Goal: Transaction & Acquisition: Purchase product/service

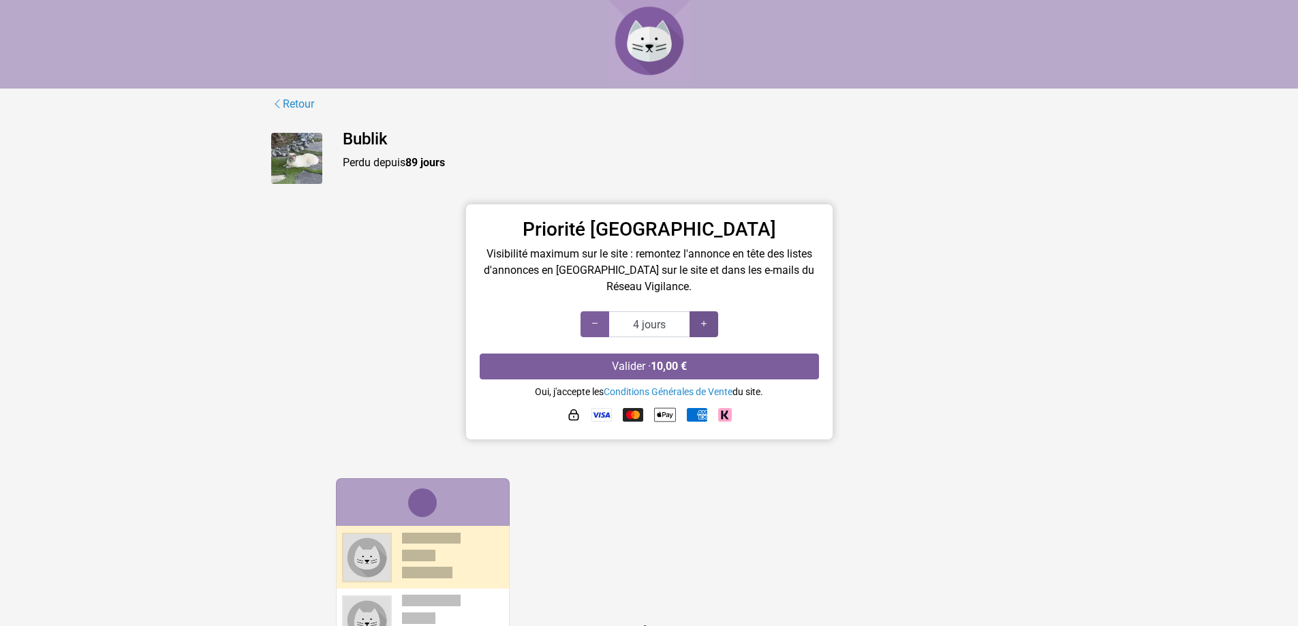
click at [707, 328] on icon at bounding box center [704, 324] width 11 height 13
type input "7 jours"
click at [707, 328] on icon at bounding box center [704, 324] width 11 height 13
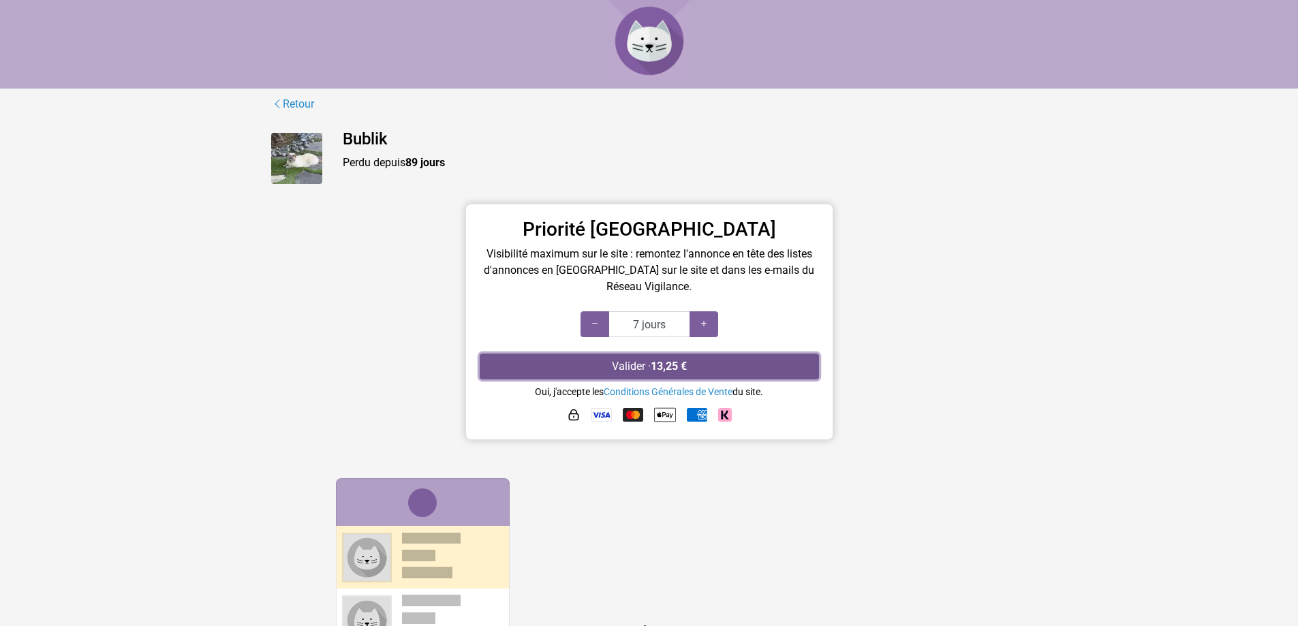
click at [703, 361] on button "Valider · 13,25 €" at bounding box center [649, 367] width 339 height 26
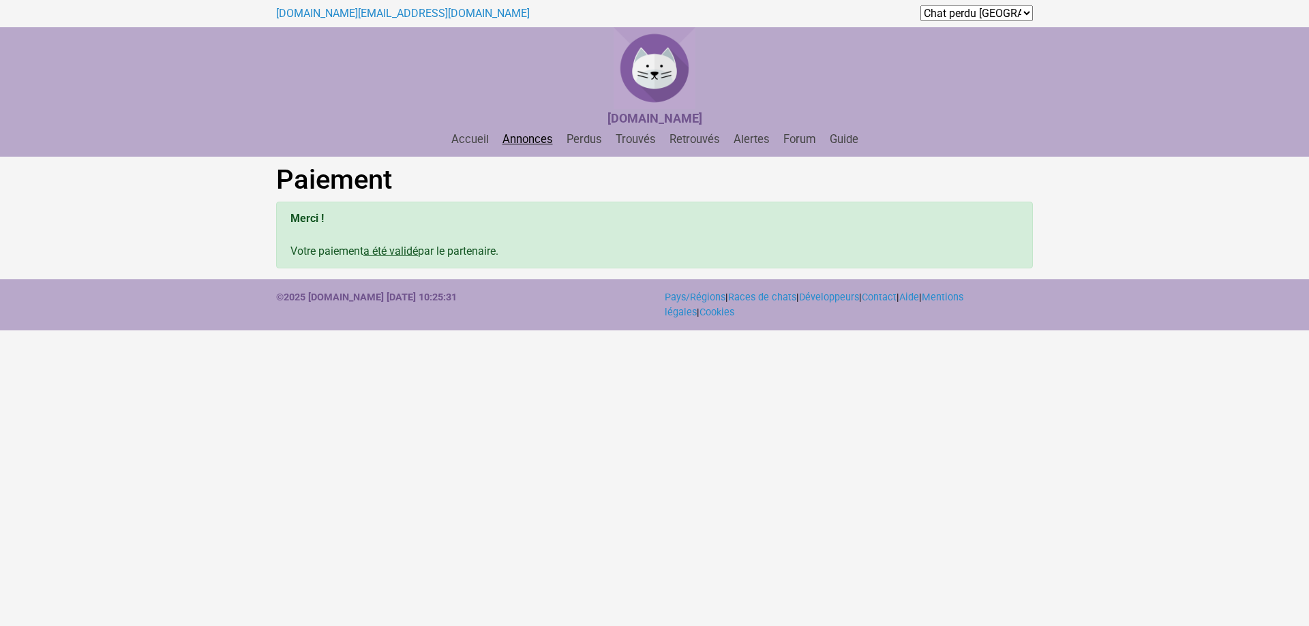
click at [517, 143] on link "Annonces" at bounding box center [527, 139] width 61 height 13
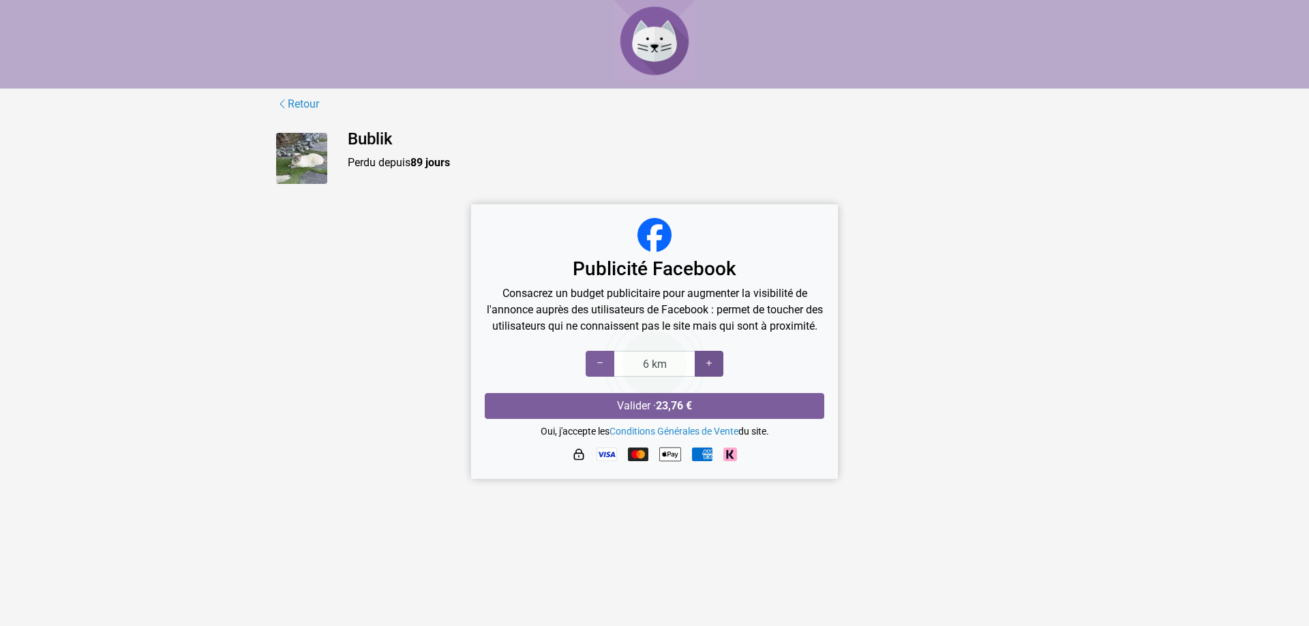
click at [713, 370] on icon at bounding box center [708, 363] width 11 height 13
click at [712, 370] on icon at bounding box center [708, 363] width 11 height 13
click at [773, 301] on p "Consacrez un budget publicitaire pour augmenter la visibilité de l'annonce aupr…" at bounding box center [654, 310] width 339 height 49
click at [663, 322] on p "Consacrez un budget publicitaire pour augmenter la visibilité de l'annonce aupr…" at bounding box center [654, 310] width 339 height 49
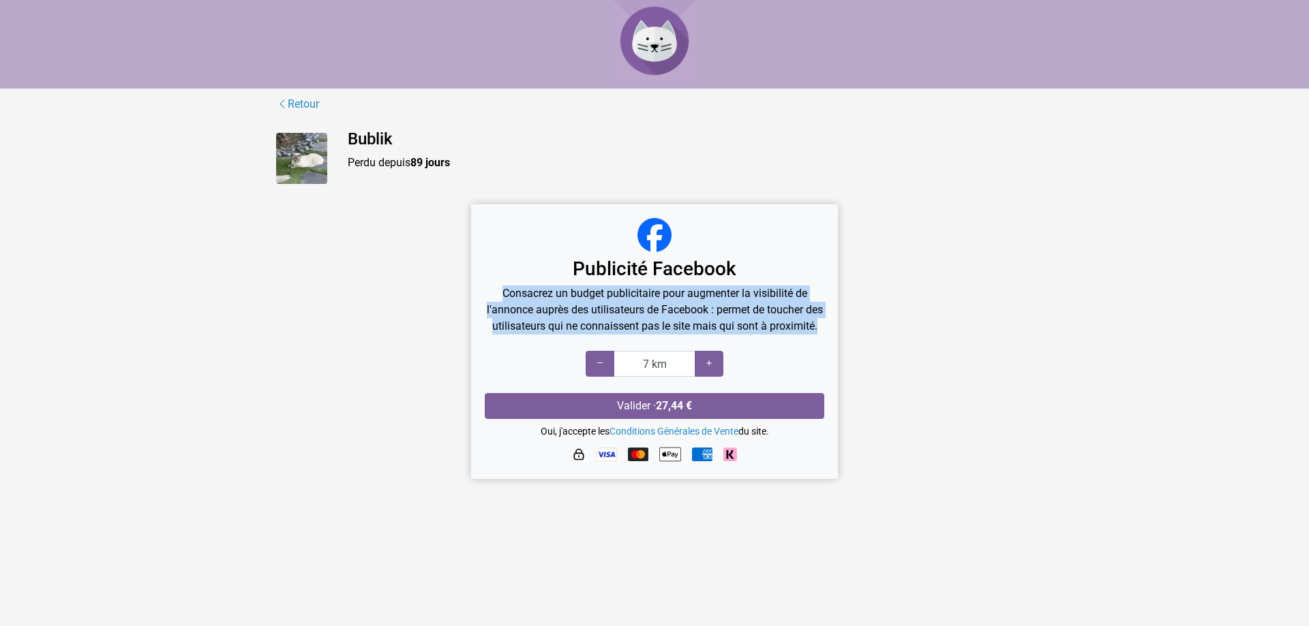
click at [663, 322] on p "Consacrez un budget publicitaire pour augmenter la visibilité de l'annonce aupr…" at bounding box center [654, 310] width 339 height 49
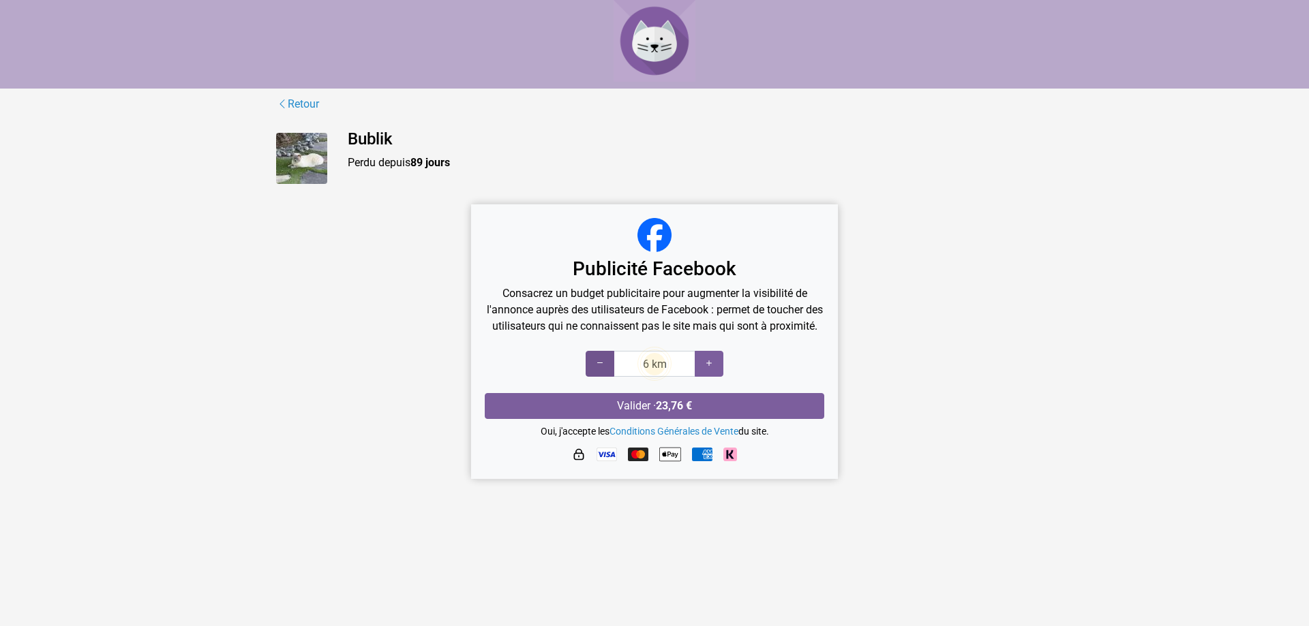
click at [611, 373] on div "6 km" at bounding box center [654, 364] width 138 height 26
click at [605, 375] on div "5 km" at bounding box center [654, 364] width 138 height 26
drag, startPoint x: 669, startPoint y: 309, endPoint x: 741, endPoint y: 337, distance: 77.2
click at [767, 316] on p "Consacrez un budget publicitaire pour augmenter la visibilité de l'annonce aupr…" at bounding box center [654, 310] width 339 height 49
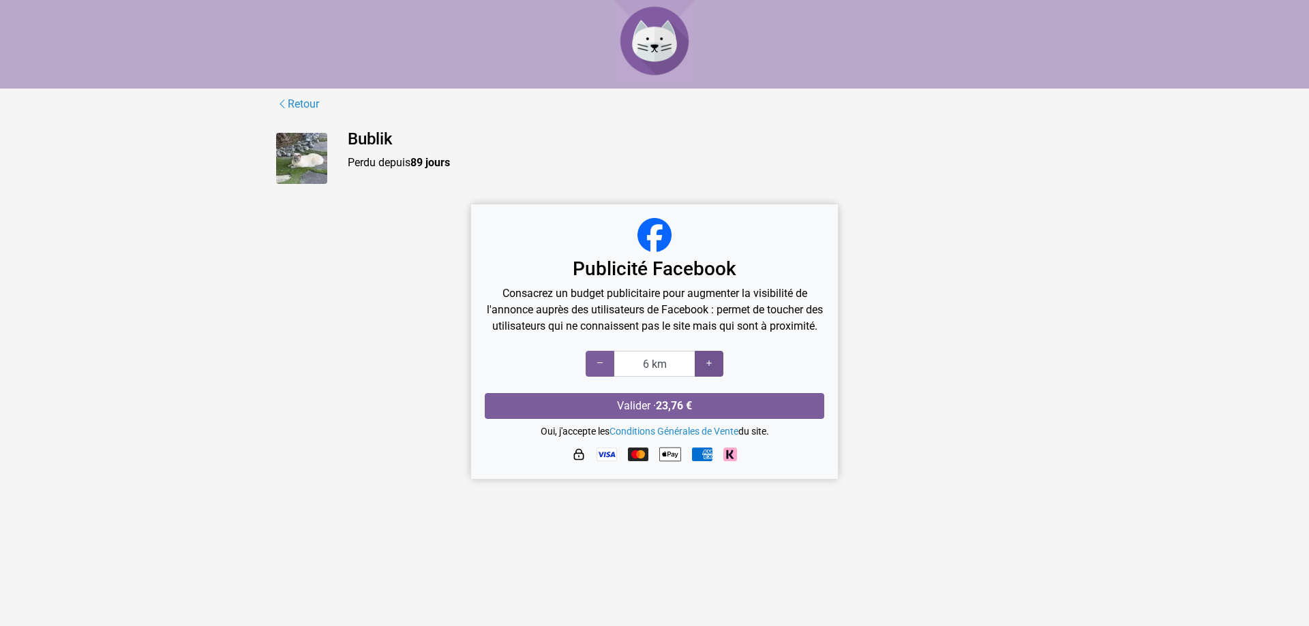
click at [707, 370] on icon at bounding box center [708, 363] width 11 height 13
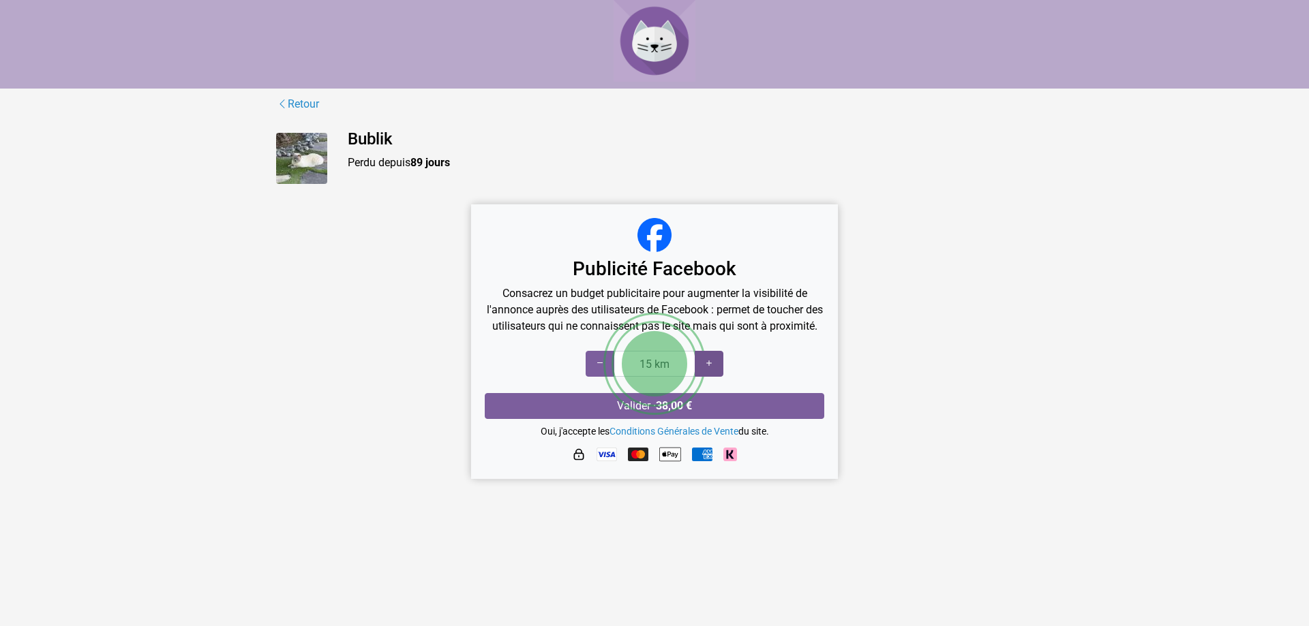
click at [707, 370] on icon at bounding box center [708, 363] width 11 height 13
click at [600, 370] on icon at bounding box center [599, 363] width 11 height 13
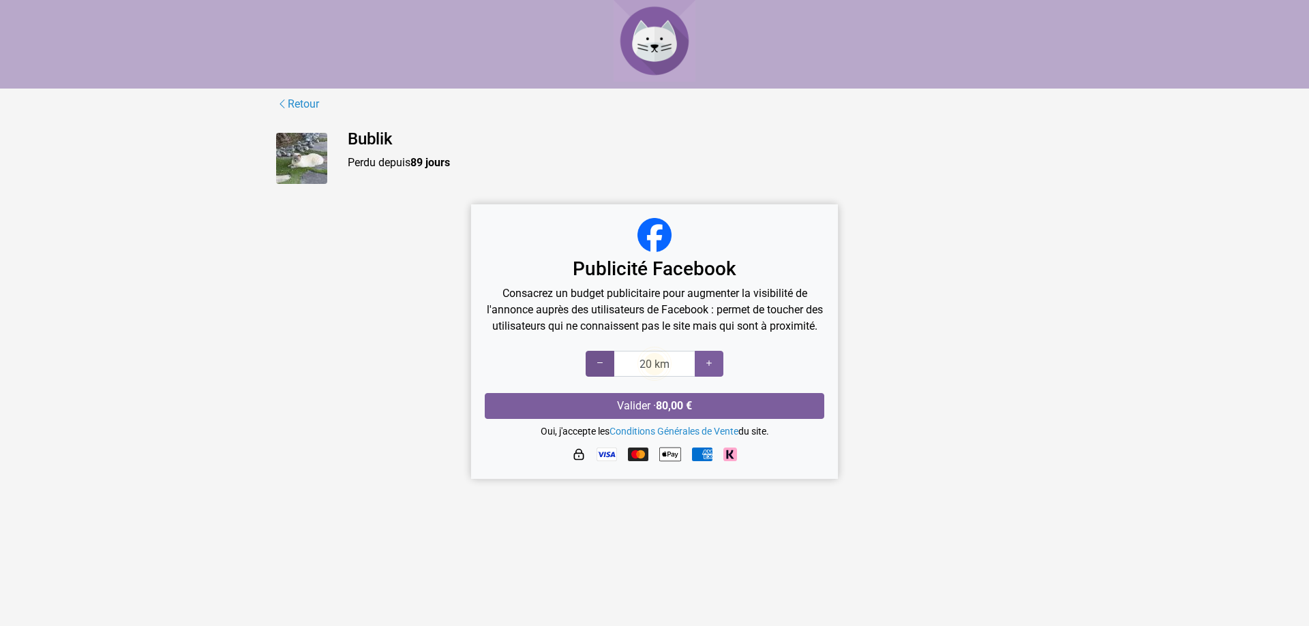
click at [600, 370] on icon at bounding box center [599, 363] width 11 height 13
type input "8 km"
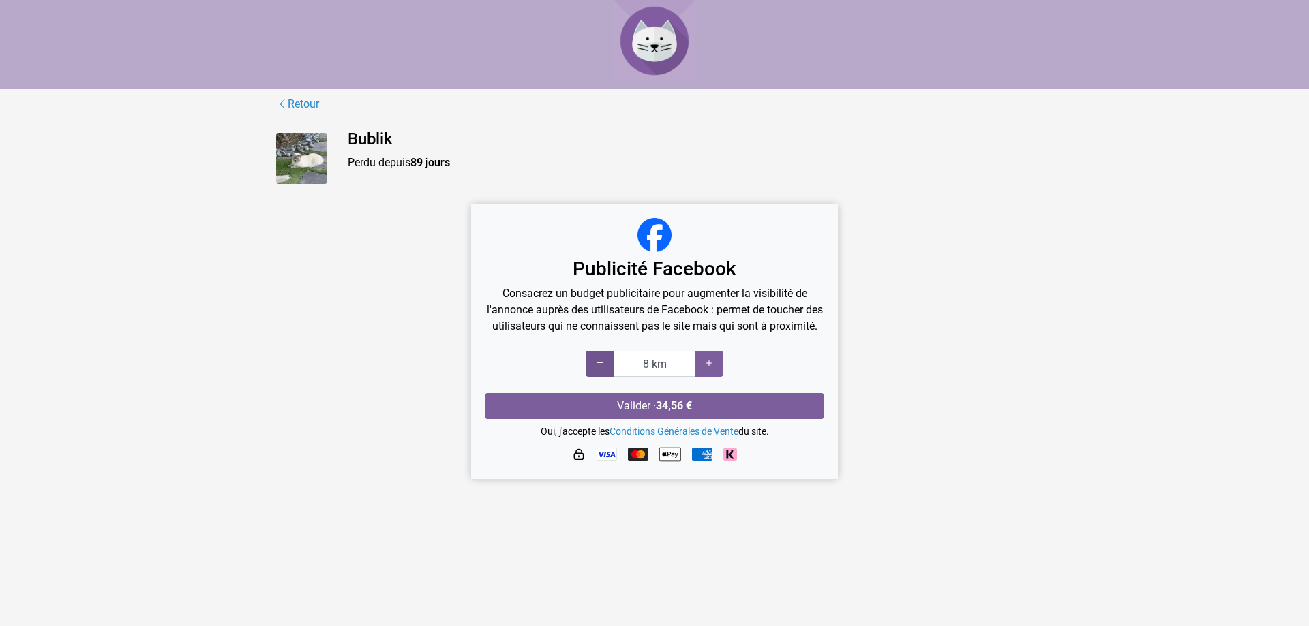
click at [600, 370] on icon at bounding box center [599, 363] width 11 height 13
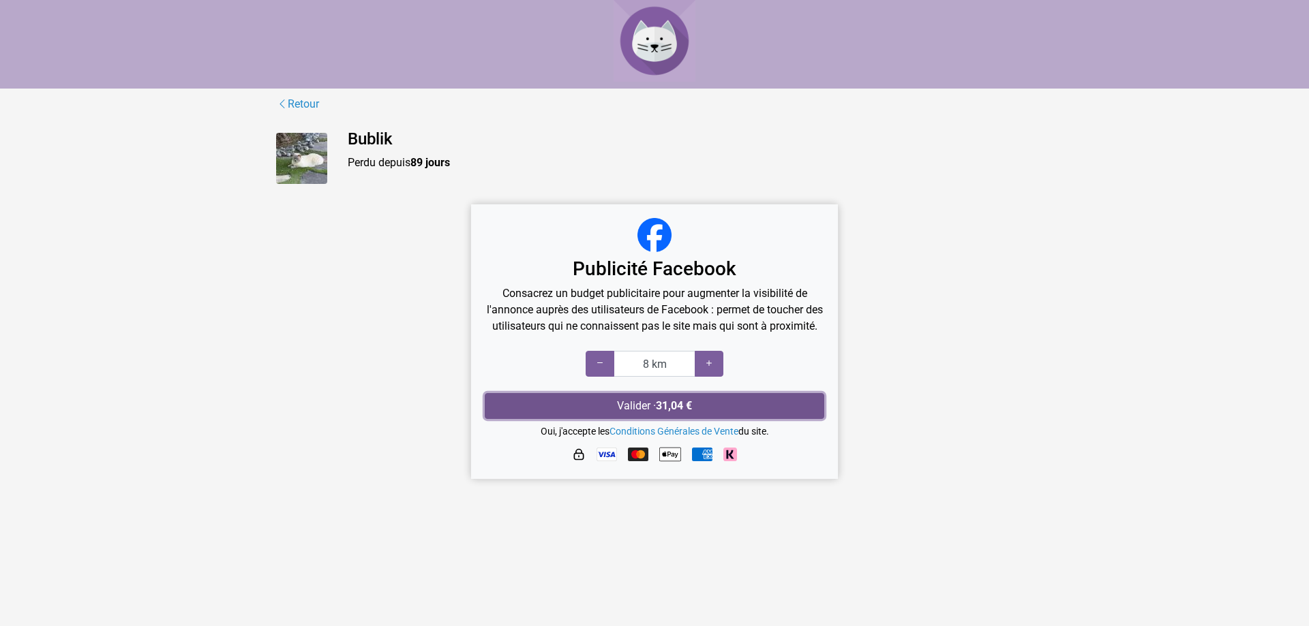
click at [648, 419] on button "Valider · 31,04 €" at bounding box center [654, 406] width 339 height 26
